Goal: Check status: Check status

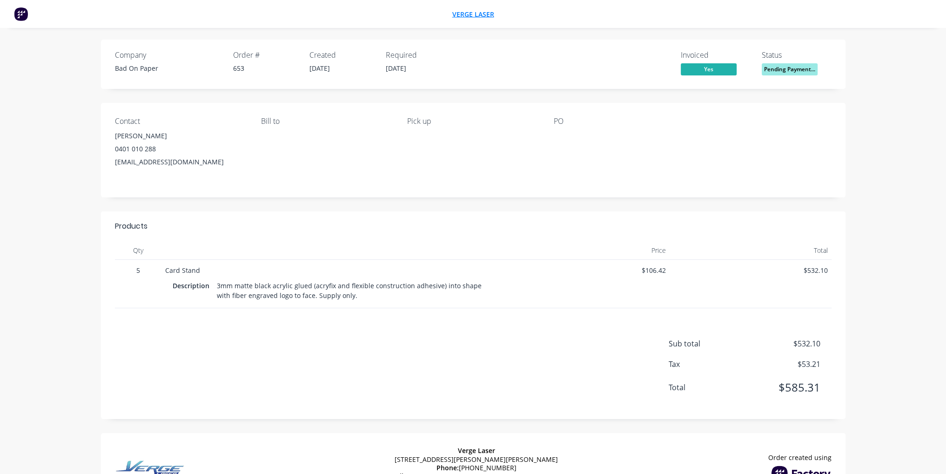
click at [458, 15] on span "Verge Laser" at bounding box center [473, 14] width 42 height 9
click at [789, 67] on span "Pending Payment..." at bounding box center [790, 69] width 56 height 12
click at [698, 67] on span "Yes" at bounding box center [709, 69] width 56 height 12
click at [720, 67] on span "Yes" at bounding box center [709, 69] width 56 height 12
click at [317, 80] on div "Company Bad On Paper Order # 653 Created [DATE] Required [DATE] Invoiced Yes St…" at bounding box center [473, 64] width 744 height 49
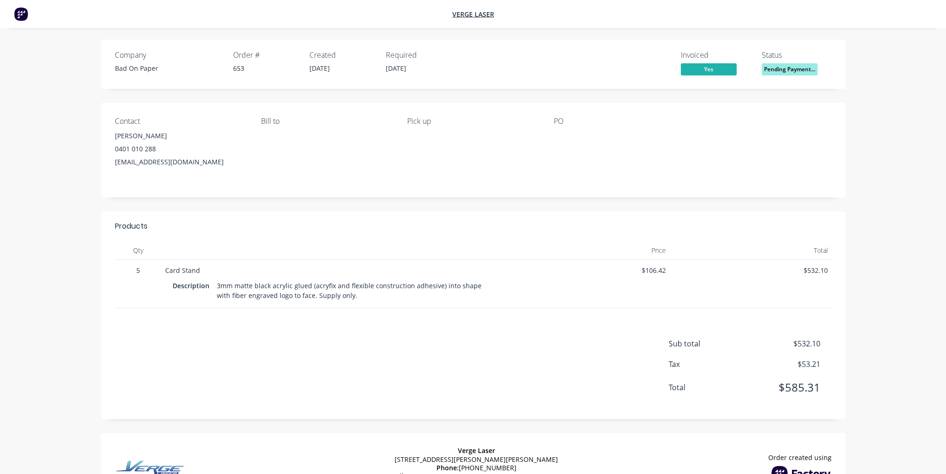
click at [280, 71] on div "653" at bounding box center [265, 68] width 65 height 10
